Goal: Communication & Community: Share content

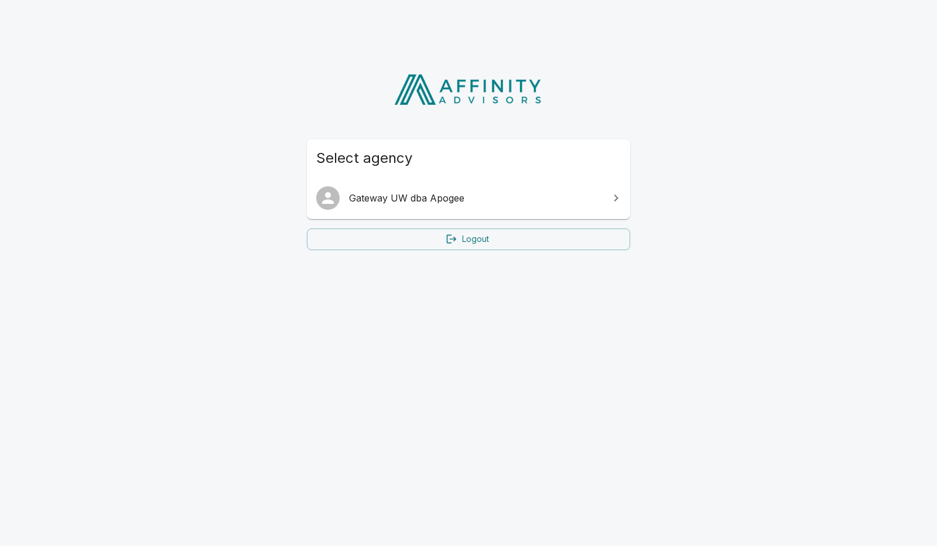
click at [465, 207] on link "Gateway UW dba Apogee" at bounding box center [468, 198] width 323 height 33
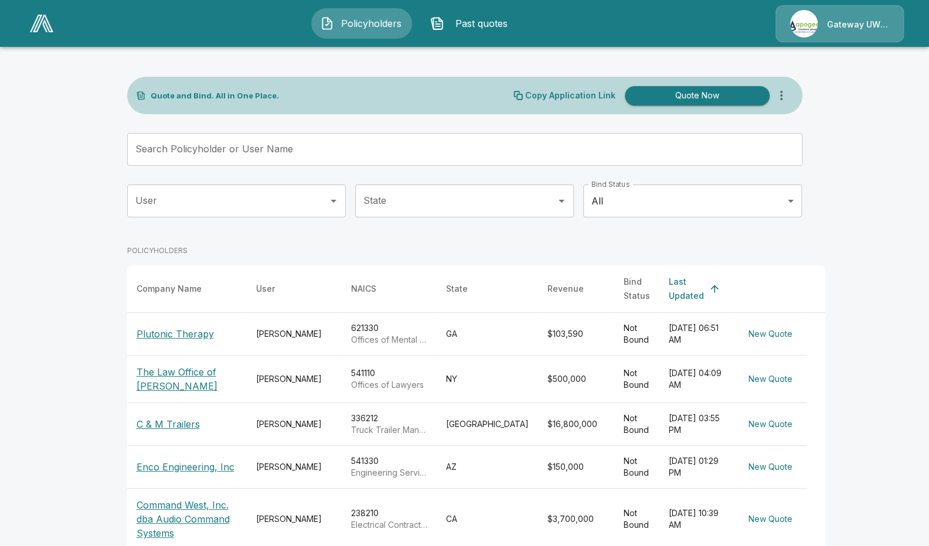
click at [188, 327] on p "Plutonic Therapy" at bounding box center [175, 334] width 77 height 14
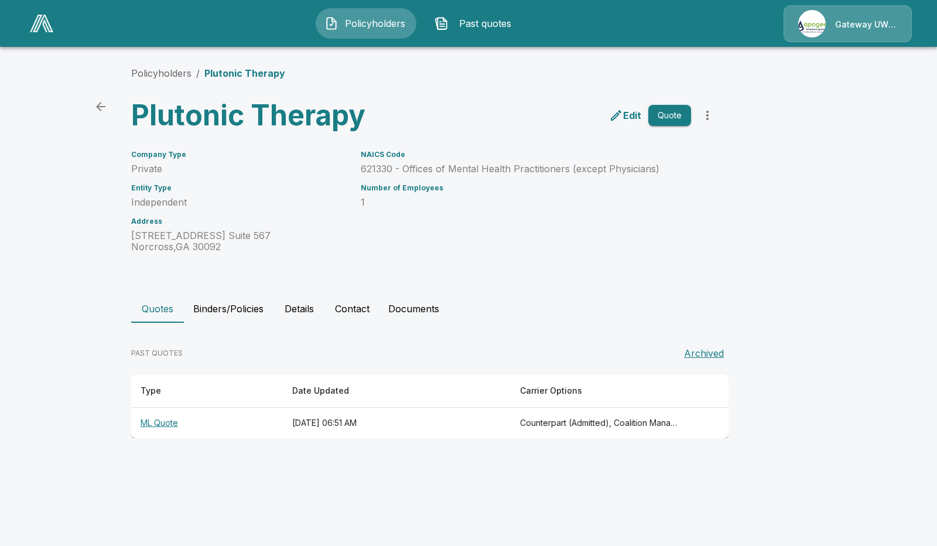
click at [161, 423] on th "ML Quote" at bounding box center [207, 423] width 152 height 31
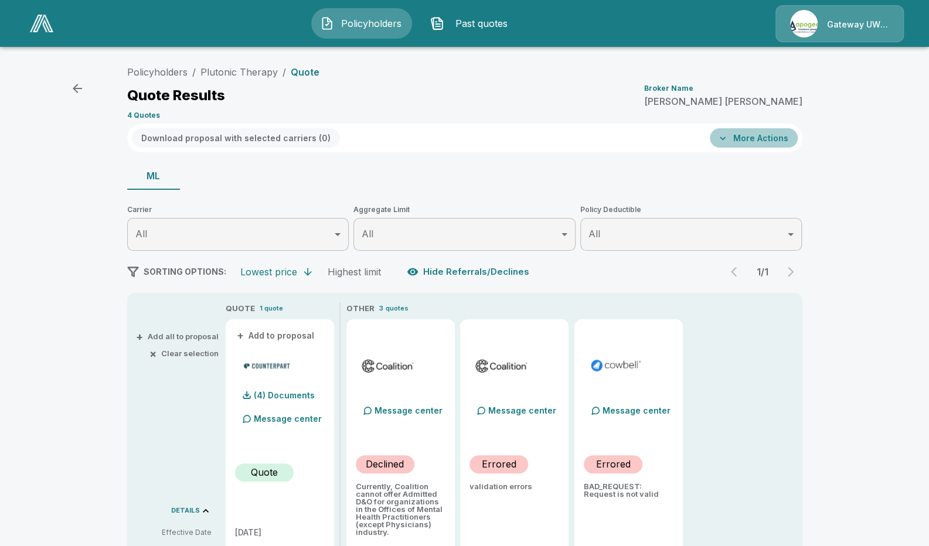
click at [785, 135] on button "More Actions" at bounding box center [753, 137] width 88 height 19
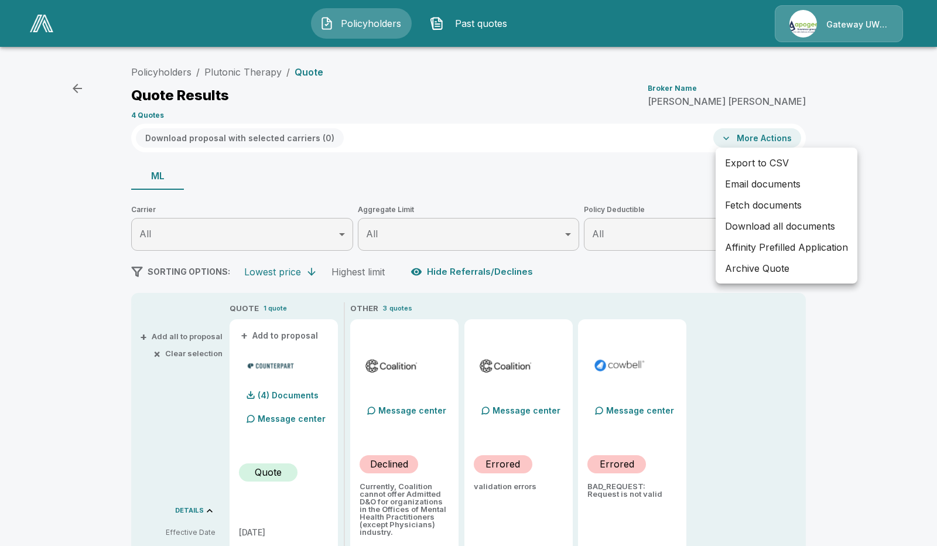
click at [758, 176] on li "Email documents" at bounding box center [787, 183] width 142 height 21
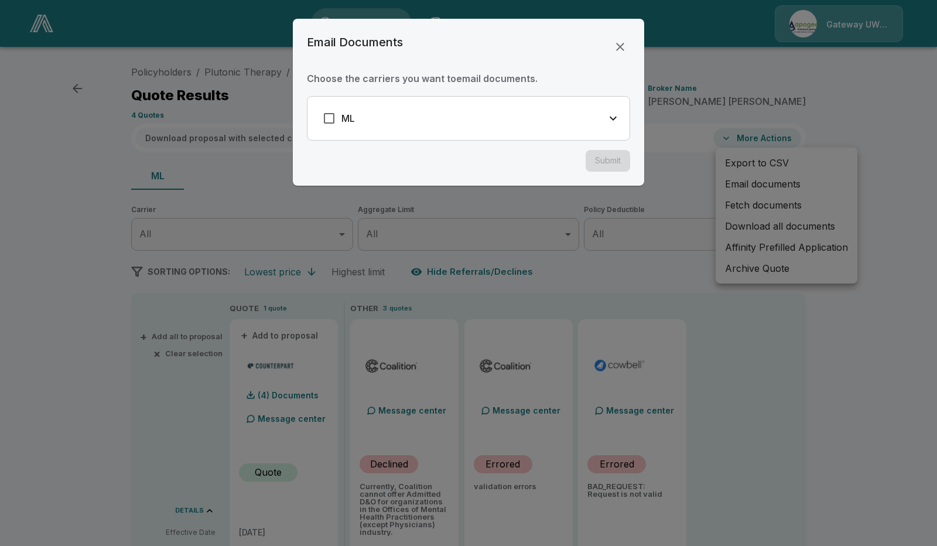
click at [374, 126] on div "ML" at bounding box center [469, 118] width 322 height 43
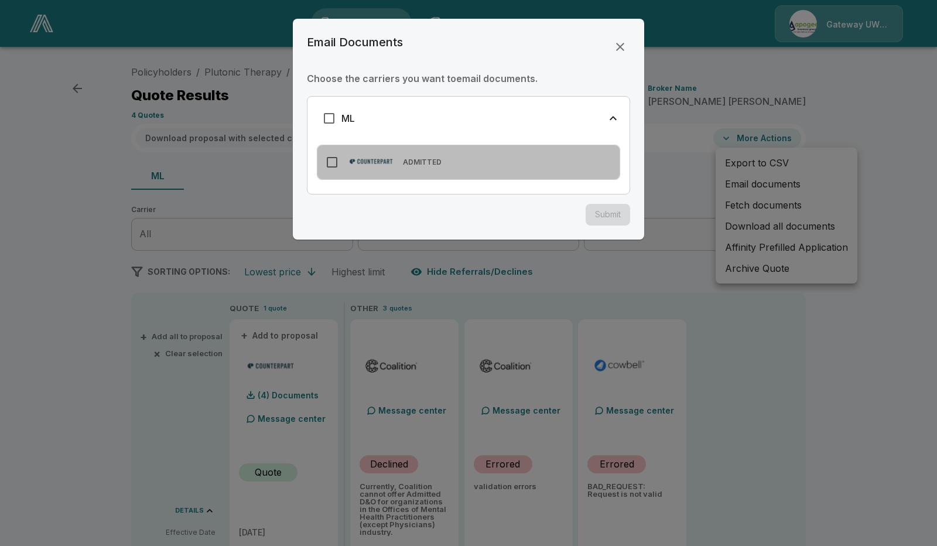
click at [380, 159] on img at bounding box center [371, 161] width 54 height 16
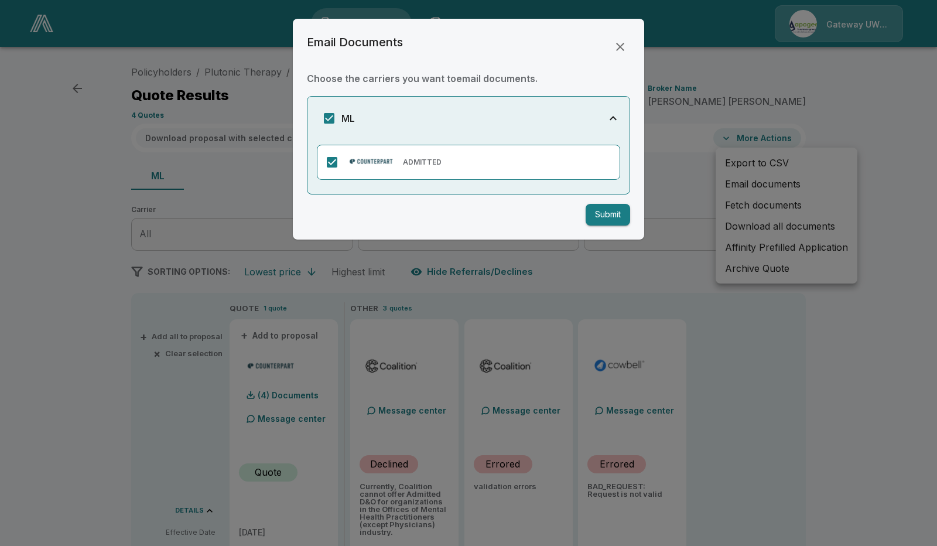
click at [602, 210] on button "Submit" at bounding box center [608, 215] width 45 height 22
